Goal: Information Seeking & Learning: Get advice/opinions

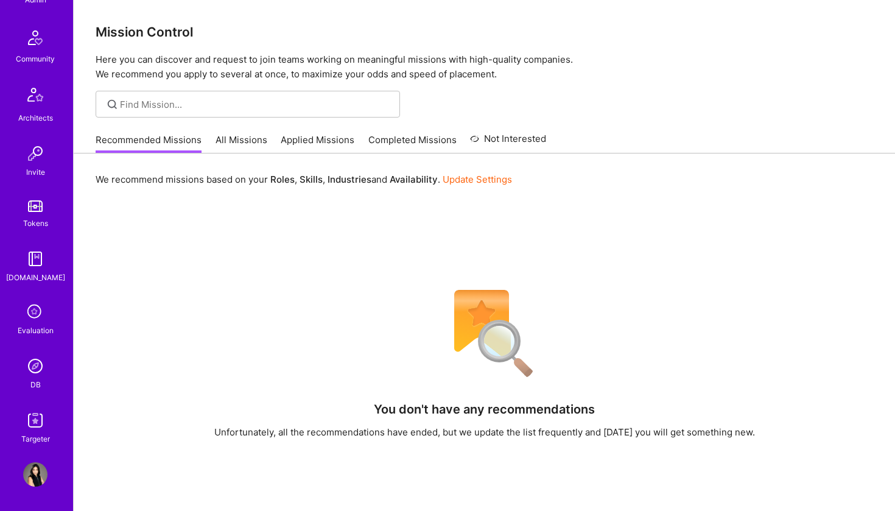
scroll to position [267, 0]
click at [40, 415] on img at bounding box center [35, 420] width 24 height 24
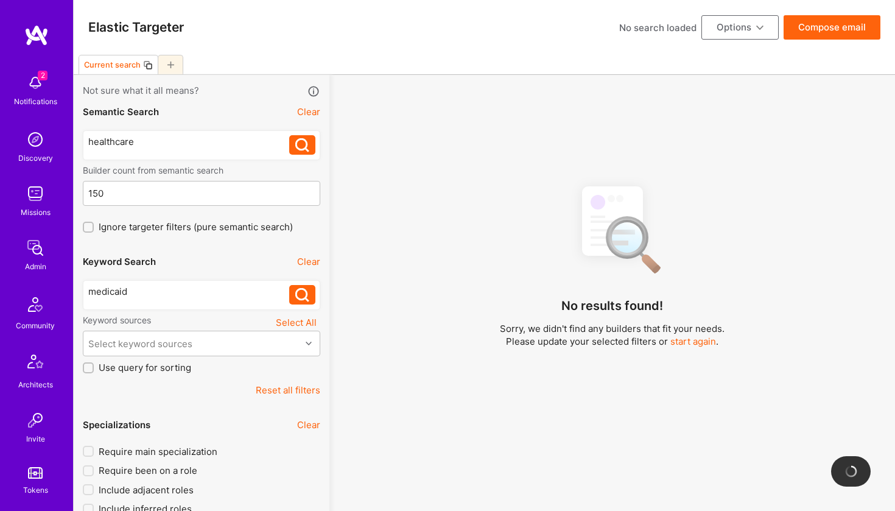
click at [219, 146] on div "healthcare" at bounding box center [189, 141] width 202 height 13
click at [141, 141] on div "healthcare" at bounding box center [189, 141] width 202 height 13
drag, startPoint x: 141, startPoint y: 141, endPoint x: 98, endPoint y: 141, distance: 43.2
click at [98, 141] on div "healthcare" at bounding box center [189, 141] width 202 height 13
click at [132, 141] on div "pharma" at bounding box center [189, 141] width 202 height 13
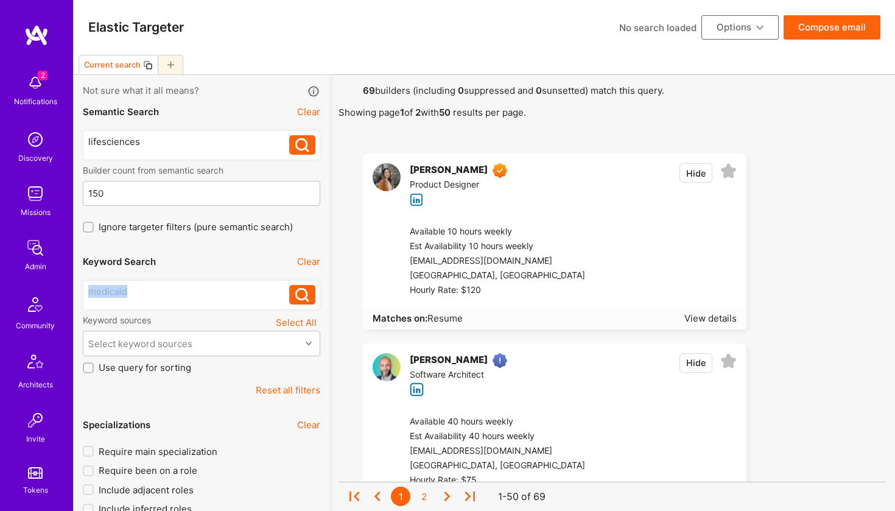
drag, startPoint x: 135, startPoint y: 293, endPoint x: 77, endPoint y: 293, distance: 57.8
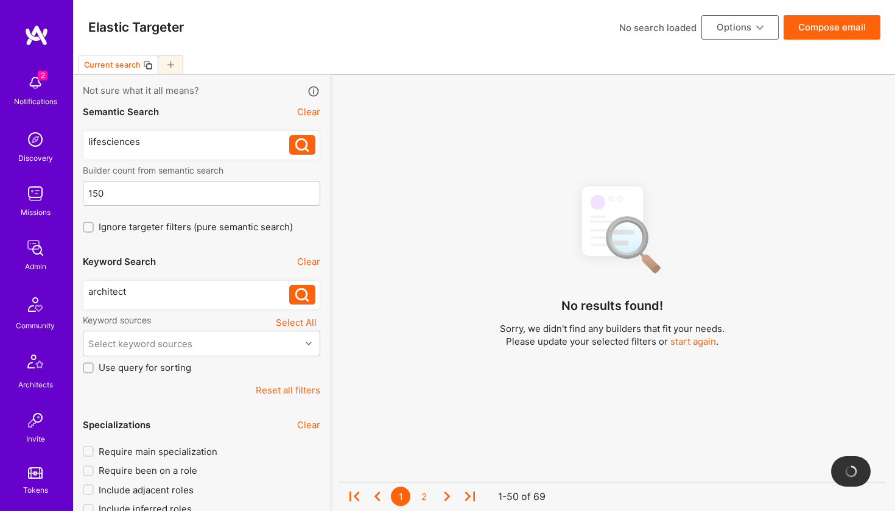
click at [304, 295] on icon at bounding box center [302, 295] width 14 height 14
click at [306, 152] on icon at bounding box center [302, 145] width 14 height 14
click at [301, 289] on button at bounding box center [302, 294] width 26 height 19
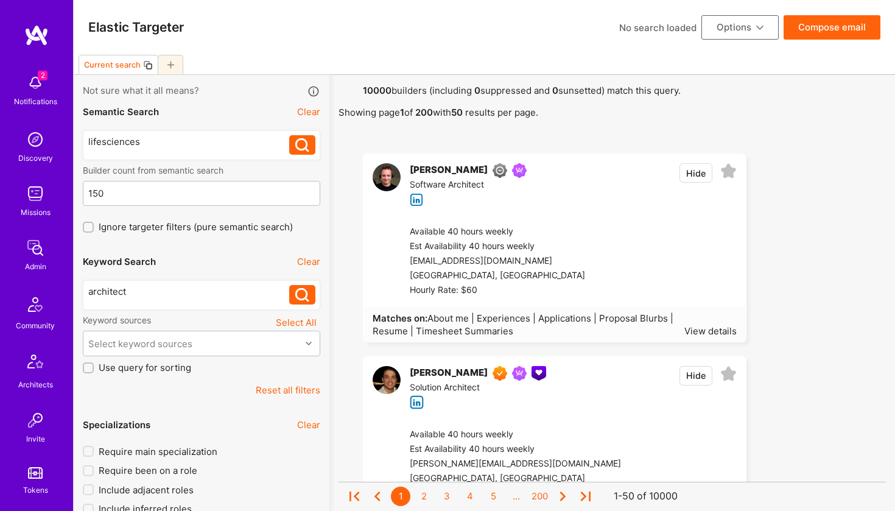
click at [101, 298] on div "architect" at bounding box center [189, 291] width 202 height 13
drag, startPoint x: 131, startPoint y: 291, endPoint x: 70, endPoint y: 289, distance: 60.9
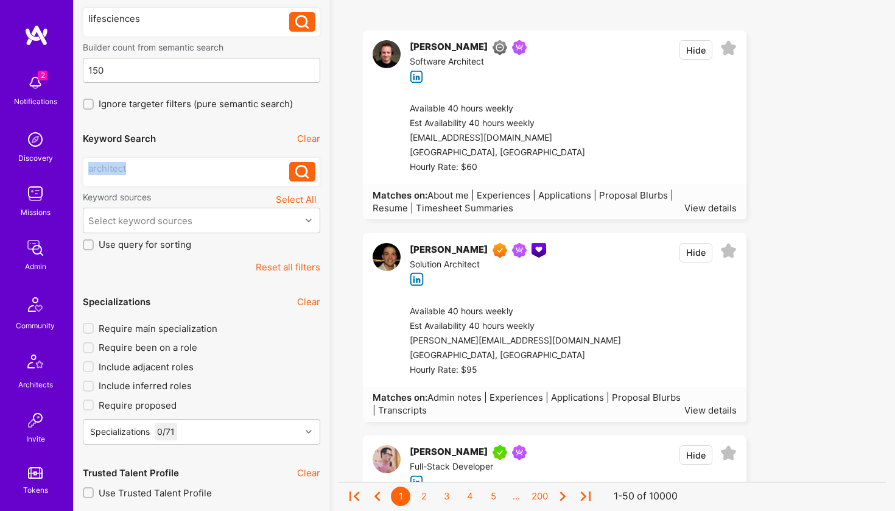
scroll to position [123, 0]
click at [455, 250] on div "Kyle Carriedo" at bounding box center [449, 250] width 78 height 15
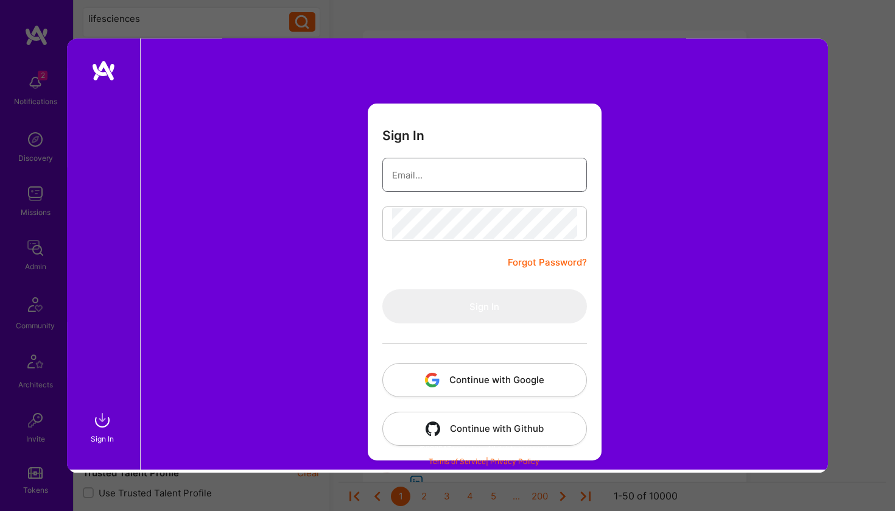
scroll to position [125, 0]
click at [438, 368] on button "Continue with Google" at bounding box center [484, 380] width 205 height 34
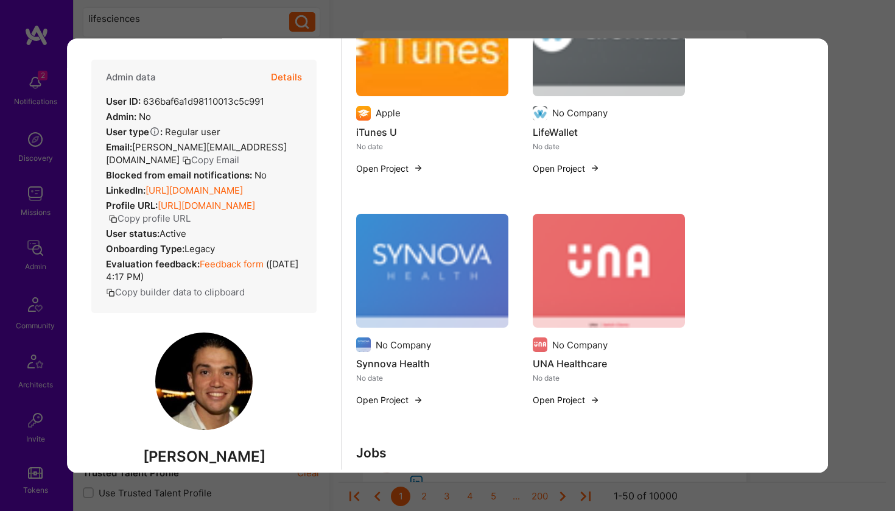
scroll to position [820, 0]
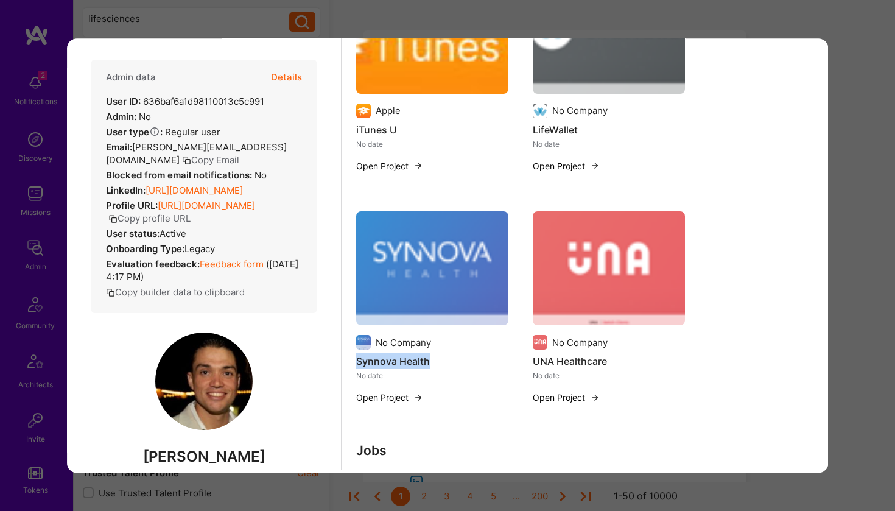
drag, startPoint x: 356, startPoint y: 362, endPoint x: 437, endPoint y: 358, distance: 80.5
click at [437, 358] on h4 "Synnova Health" at bounding box center [432, 361] width 152 height 16
copy h4 "Synnova Health"
click at [560, 398] on button "Open Project" at bounding box center [566, 397] width 67 height 13
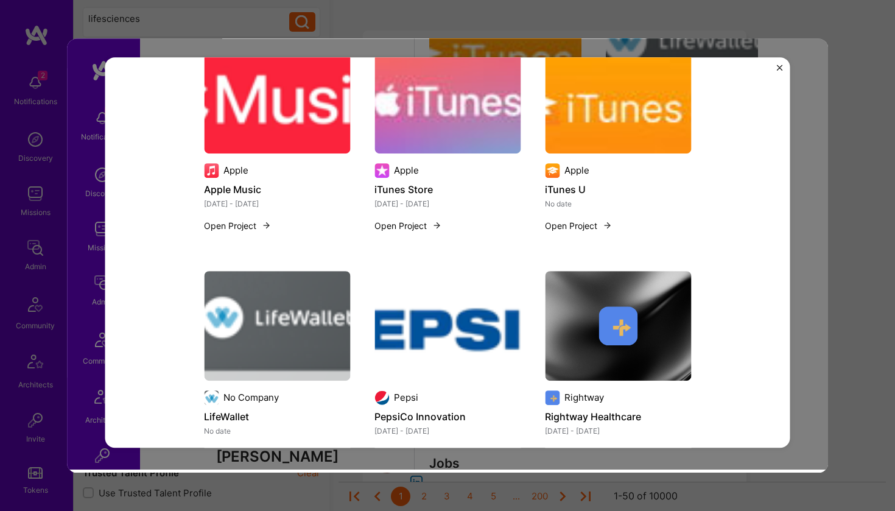
scroll to position [436, 0]
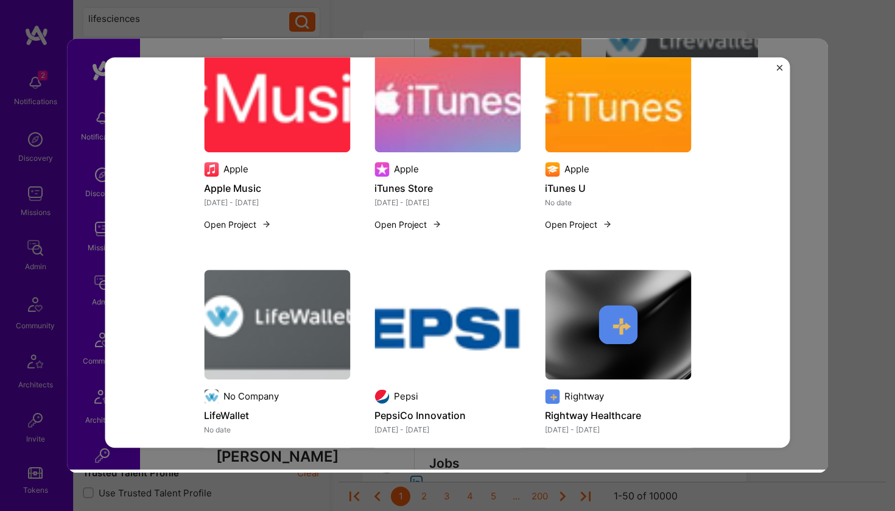
click at [776, 62] on div "UNA Healthcare Help launch UNA Health from concept to deployment. Responsible f…" at bounding box center [447, 252] width 685 height 391
click at [784, 66] on div "UNA Healthcare Help launch UNA Health from concept to deployment. Responsible f…" at bounding box center [447, 252] width 685 height 391
click at [781, 68] on img "Close" at bounding box center [780, 68] width 6 height 6
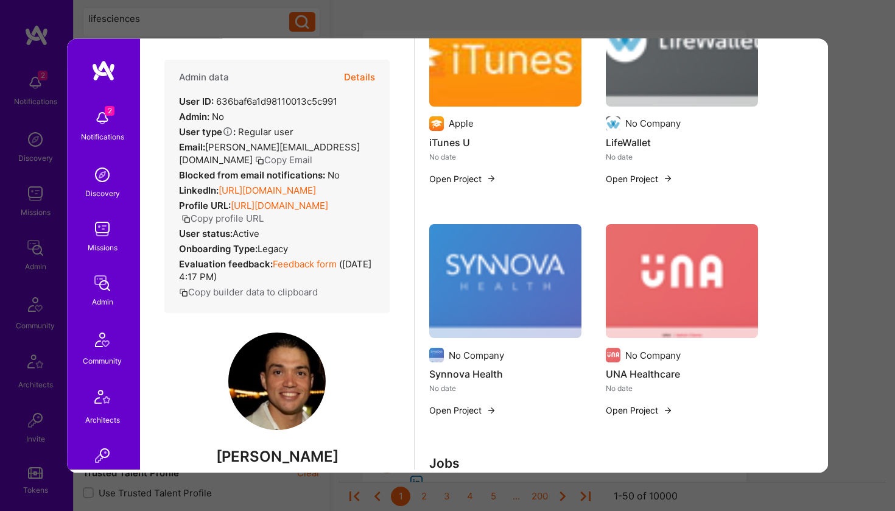
click at [834, 83] on div "Previewing kylecarriedo Evaluation scores Expertise level Superstar Interperson…" at bounding box center [447, 255] width 895 height 511
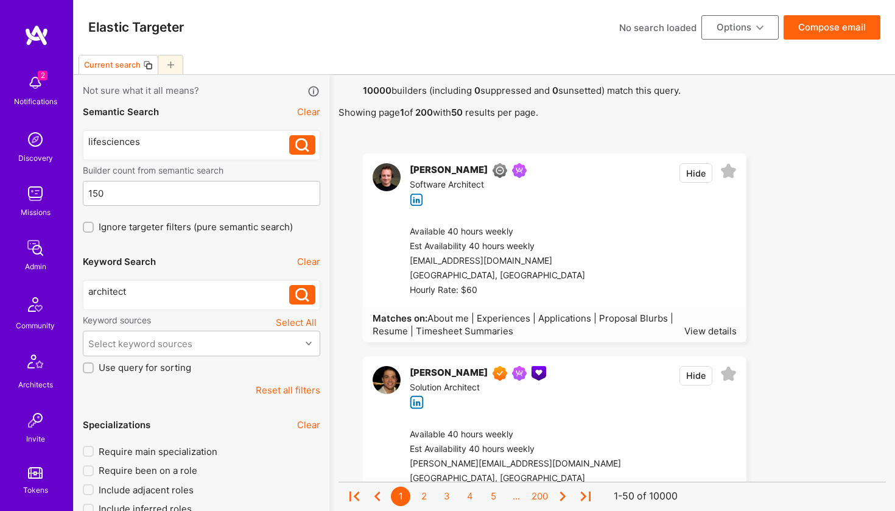
scroll to position [0, 0]
drag, startPoint x: 150, startPoint y: 142, endPoint x: 83, endPoint y: 141, distance: 67.6
click at [83, 141] on div "lifesciences lifesciences" at bounding box center [201, 145] width 237 height 30
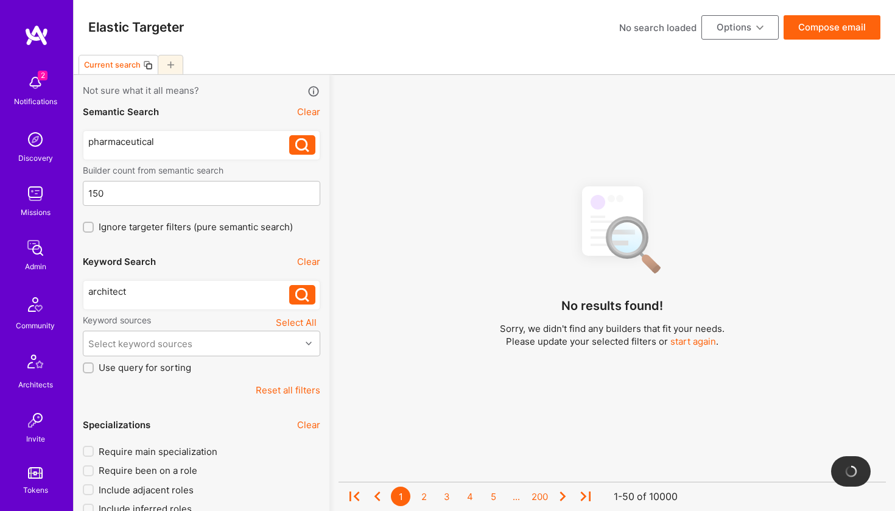
click at [304, 150] on icon at bounding box center [302, 145] width 14 height 14
click at [203, 142] on div "pharmaceutical" at bounding box center [189, 141] width 202 height 13
click at [121, 143] on div "pharmaceutical" at bounding box center [189, 141] width 202 height 13
click at [259, 148] on div "pharmaceutical" at bounding box center [189, 141] width 202 height 13
click at [299, 135] on div "pharmaceutical pharmaceutical" at bounding box center [201, 145] width 237 height 30
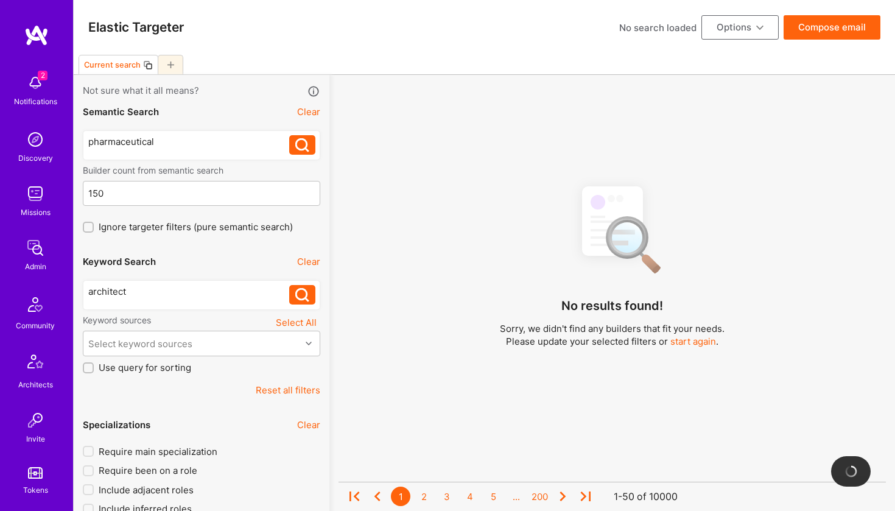
click at [299, 146] on icon at bounding box center [302, 145] width 14 height 14
drag, startPoint x: 218, startPoint y: 139, endPoint x: 43, endPoint y: 144, distance: 175.4
click at [103, 135] on div "healthcare healthcare" at bounding box center [201, 145] width 237 height 30
click at [285, 151] on div "health" at bounding box center [189, 144] width 202 height 19
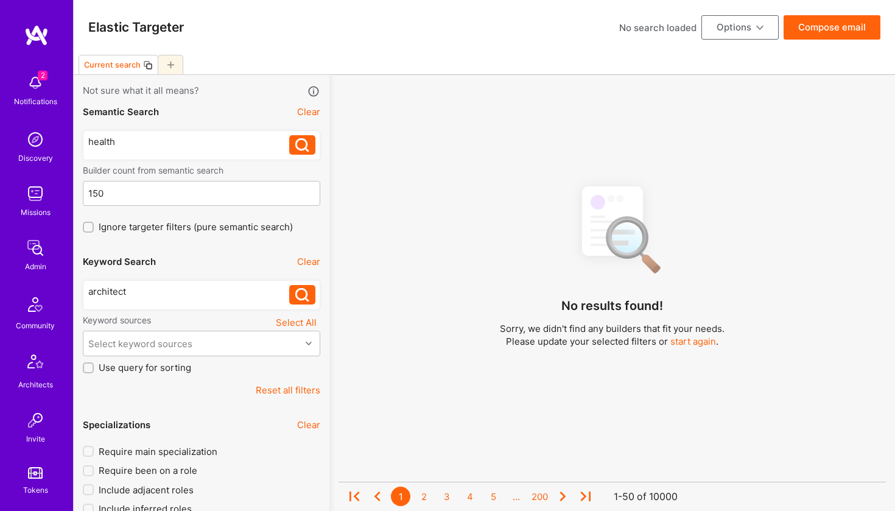
click at [303, 147] on icon at bounding box center [302, 145] width 14 height 14
drag, startPoint x: 123, startPoint y: 142, endPoint x: 55, endPoint y: 139, distance: 67.7
click at [93, 289] on div "architect" at bounding box center [189, 291] width 202 height 13
click at [90, 293] on div "architect" at bounding box center [189, 291] width 202 height 13
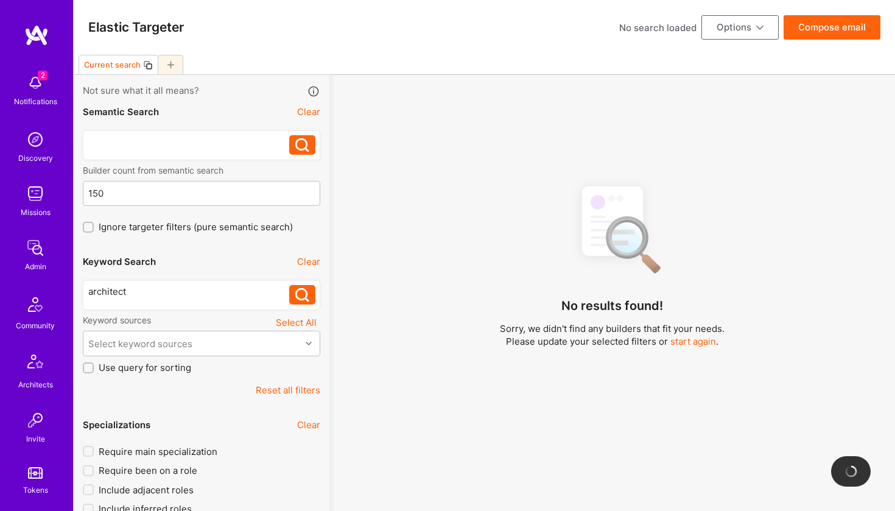
click at [687, 336] on button "start again" at bounding box center [693, 341] width 46 height 13
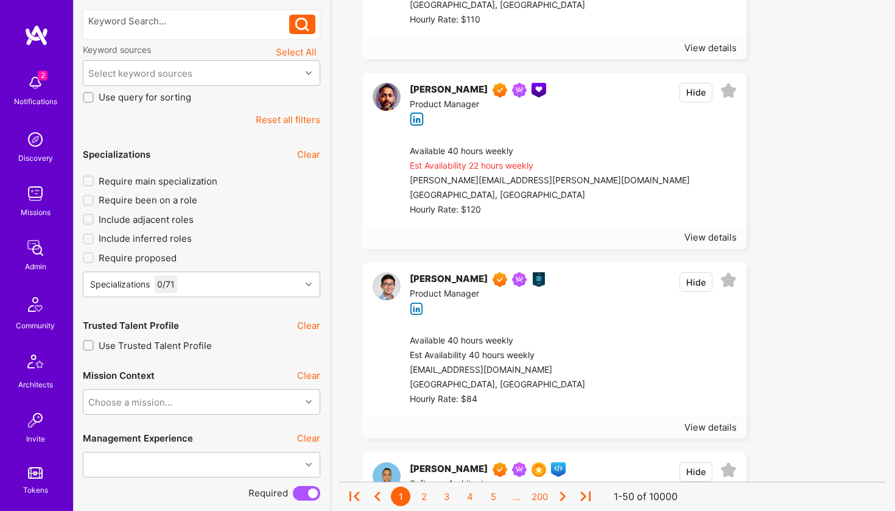
scroll to position [272, 0]
